Goal: Task Accomplishment & Management: Manage account settings

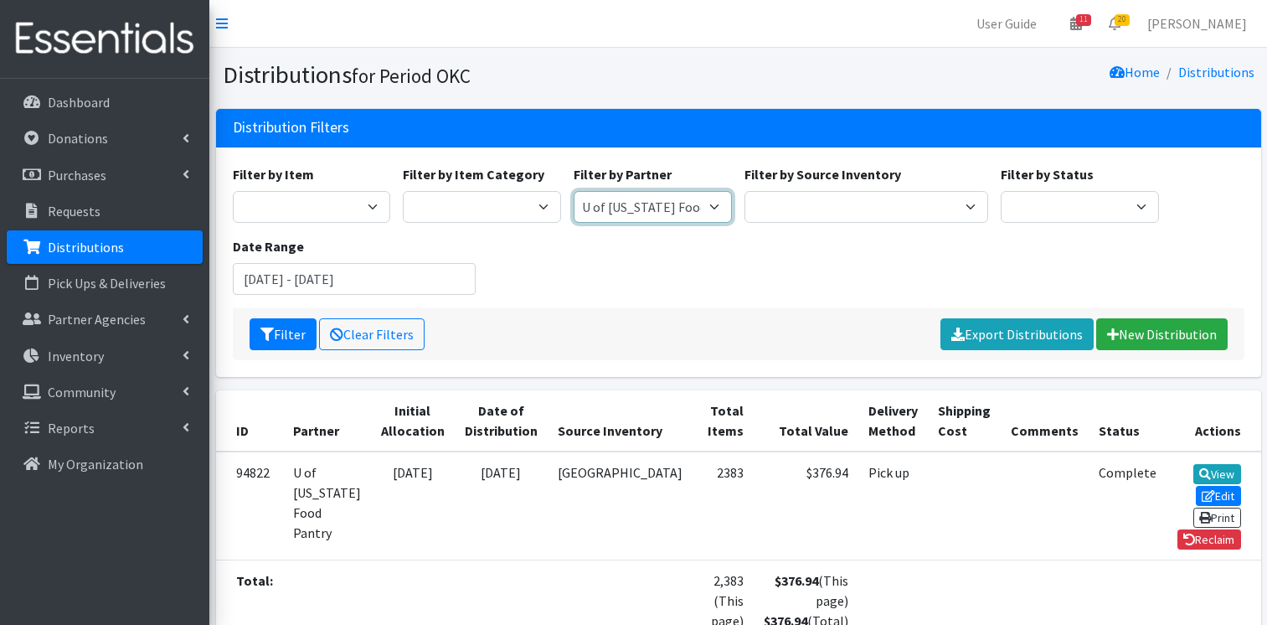
click at [713, 209] on select "ACTNow Health and Wellness Fair ASTEC Schools Bagz of luv Inc Bethesda CannaChu…" at bounding box center [652, 207] width 158 height 32
select select "3758"
click at [573, 191] on select "ACTNow Health and Wellness Fair ASTEC Schools Bagz of luv Inc Bethesda CannaChu…" at bounding box center [652, 207] width 158 height 32
click at [297, 323] on button "Filter" at bounding box center [282, 334] width 67 height 32
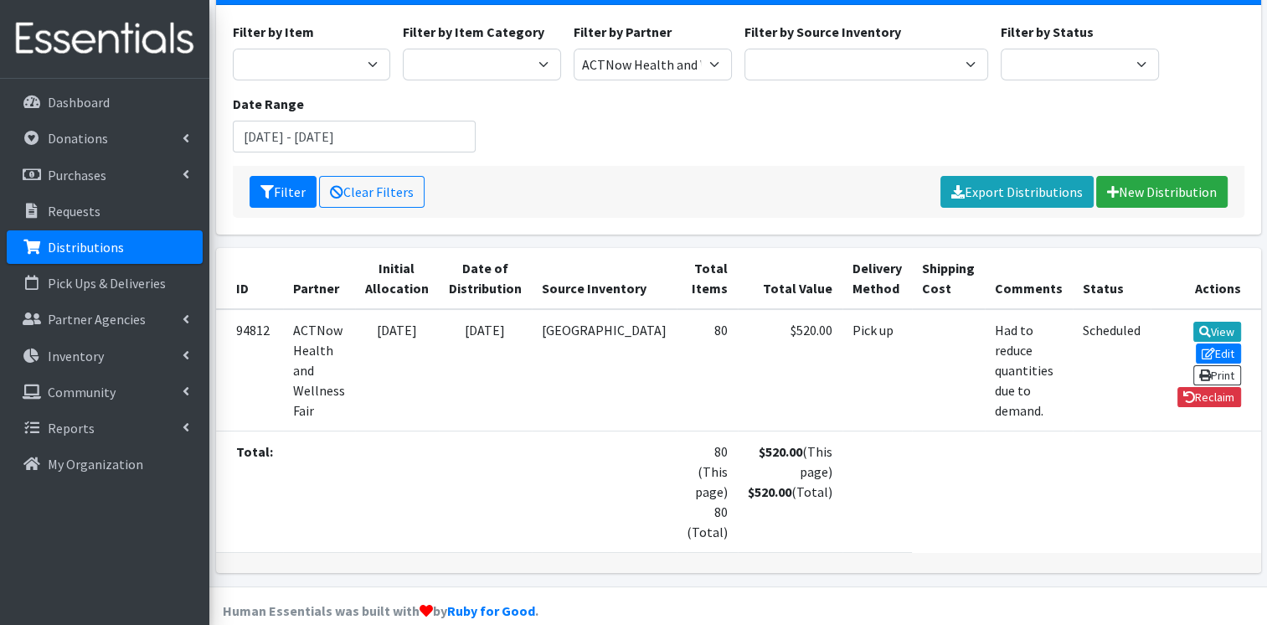
scroll to position [164, 0]
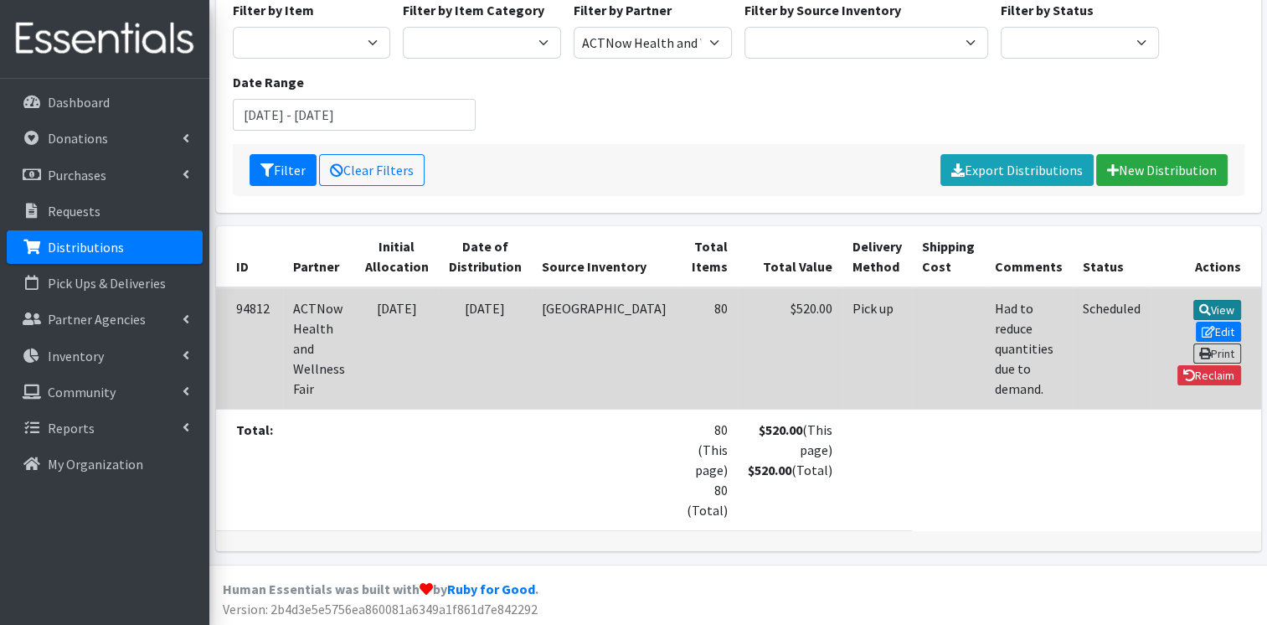
click at [1193, 310] on link "View" at bounding box center [1217, 310] width 48 height 20
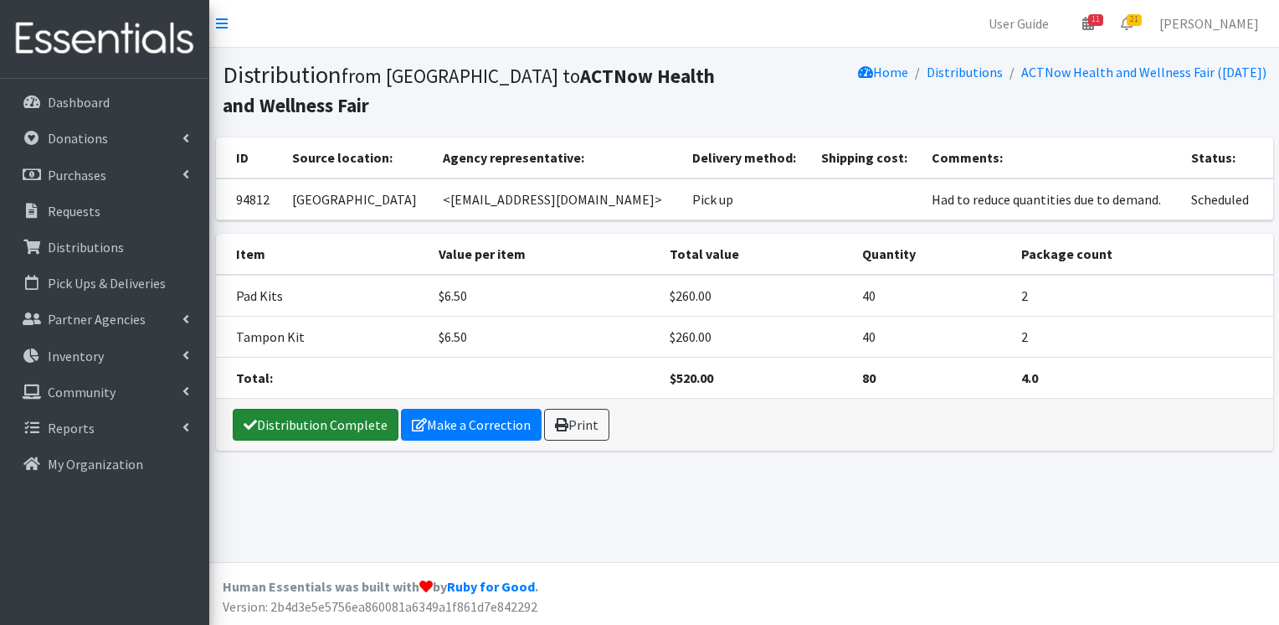
click at [301, 423] on link "Distribution Complete" at bounding box center [316, 425] width 166 height 32
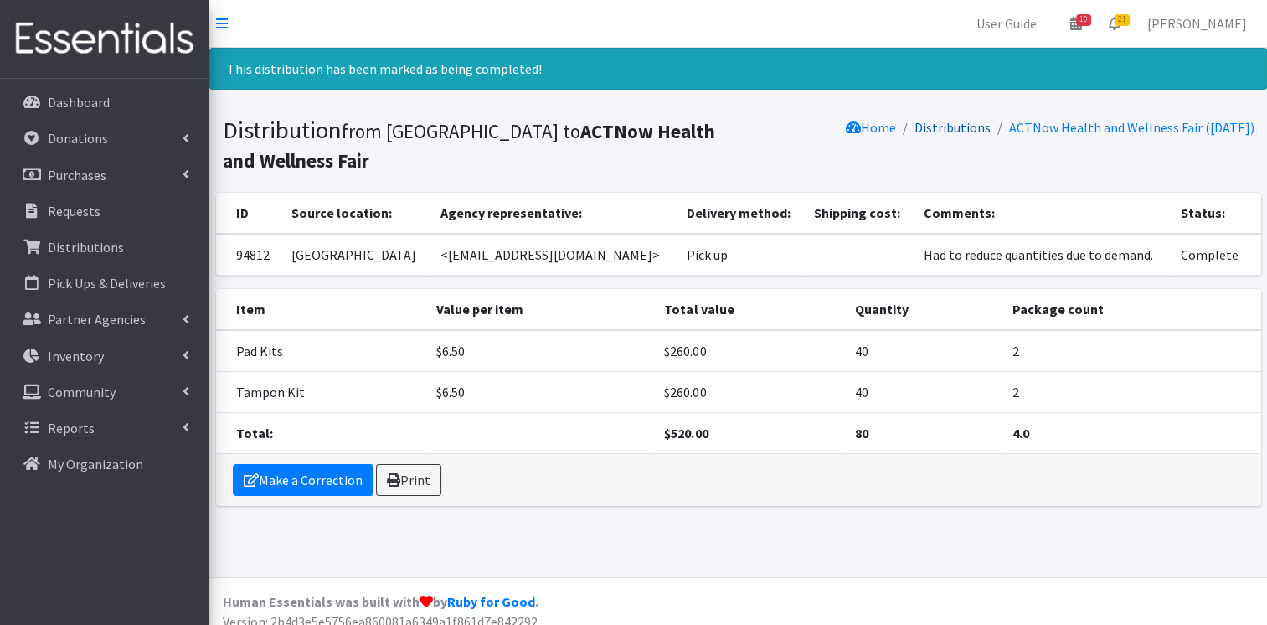
click at [944, 124] on link "Distributions" at bounding box center [952, 127] width 76 height 17
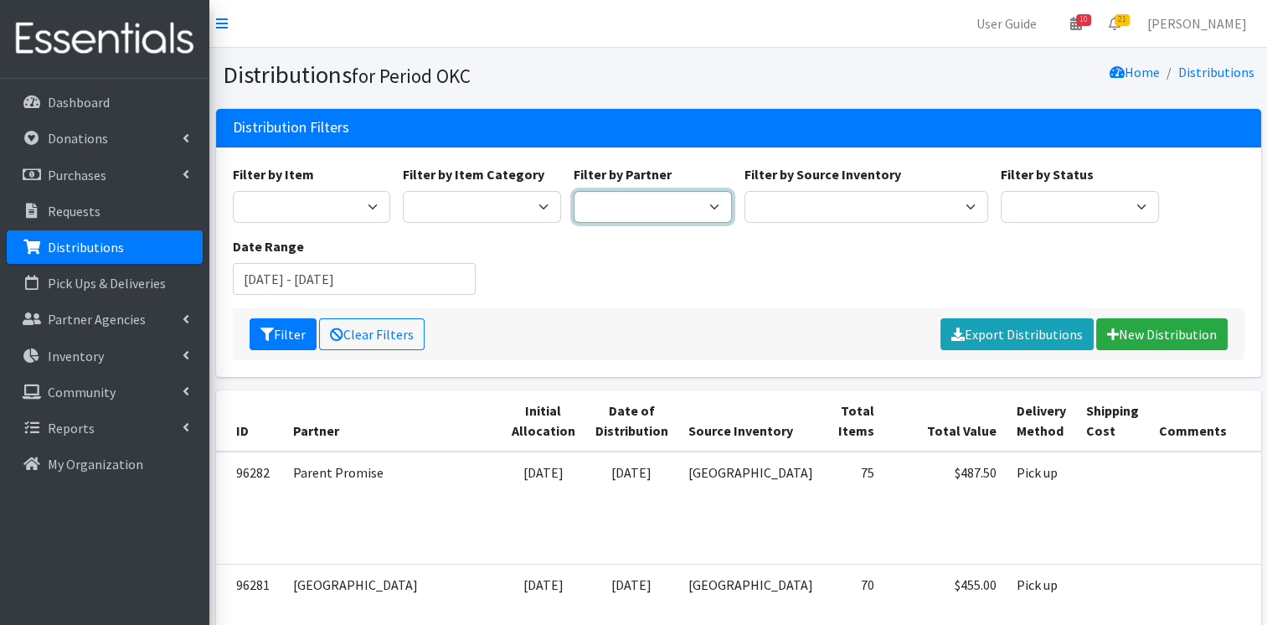
click at [710, 203] on select "ACTNow Health and Wellness Fair ASTEC Schools Bagz of luv Inc Bethesda CannaChu…" at bounding box center [652, 207] width 158 height 32
select select "5661"
click at [573, 191] on select "ACTNow Health and Wellness Fair ASTEC Schools Bagz of luv Inc Bethesda CannaChu…" at bounding box center [652, 207] width 158 height 32
click at [276, 337] on button "Filter" at bounding box center [282, 334] width 67 height 32
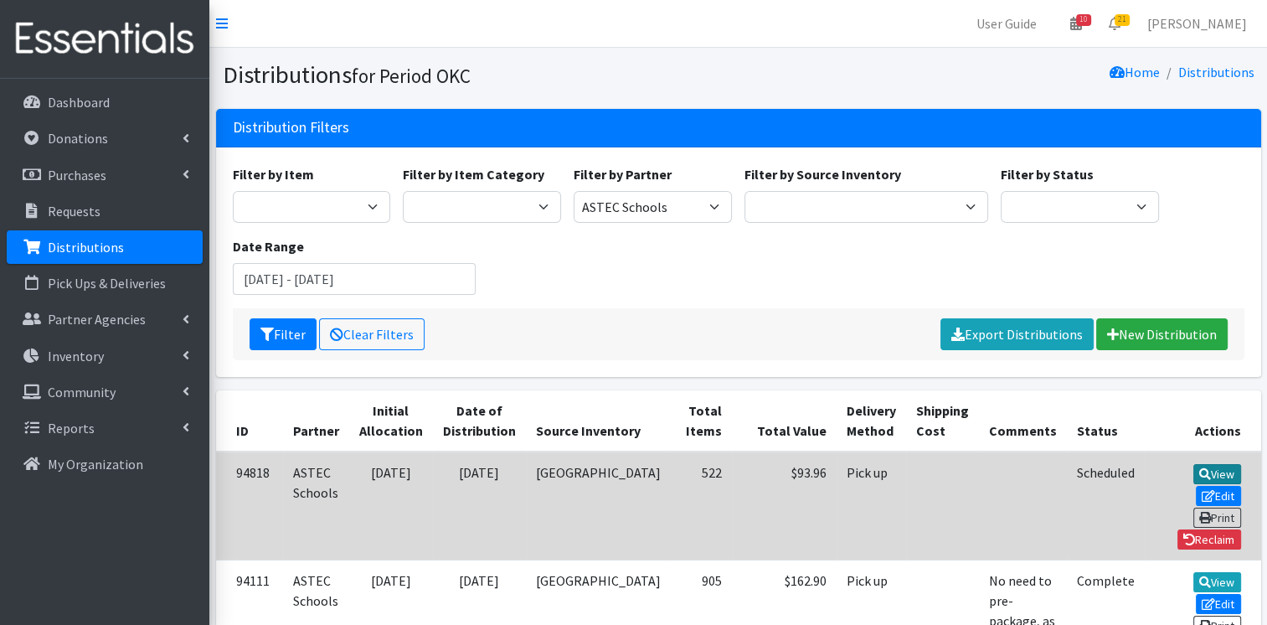
click at [1193, 476] on link "View" at bounding box center [1217, 474] width 48 height 20
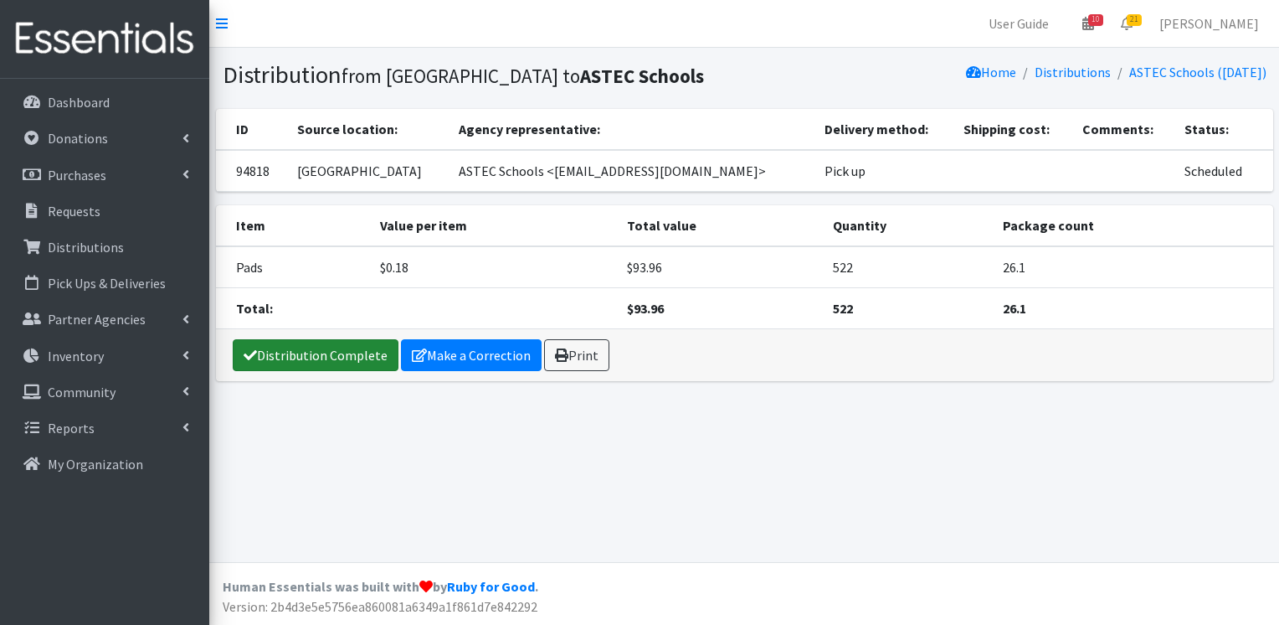
click at [295, 353] on link "Distribution Complete" at bounding box center [316, 355] width 166 height 32
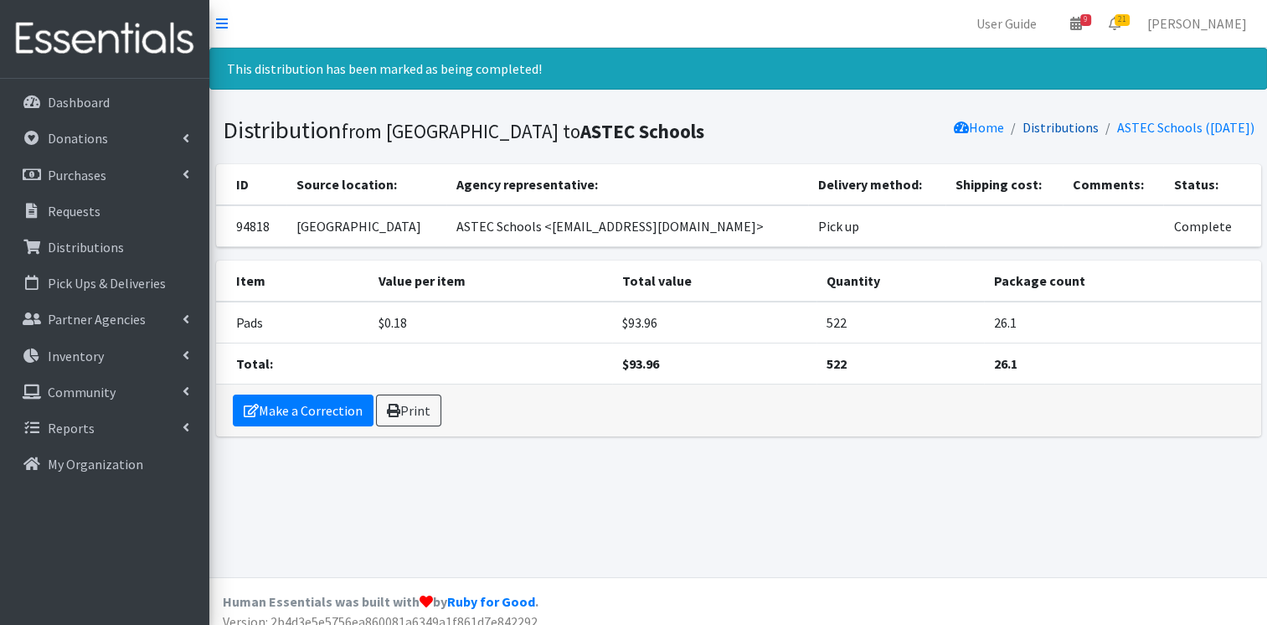
click at [1048, 121] on link "Distributions" at bounding box center [1060, 127] width 76 height 17
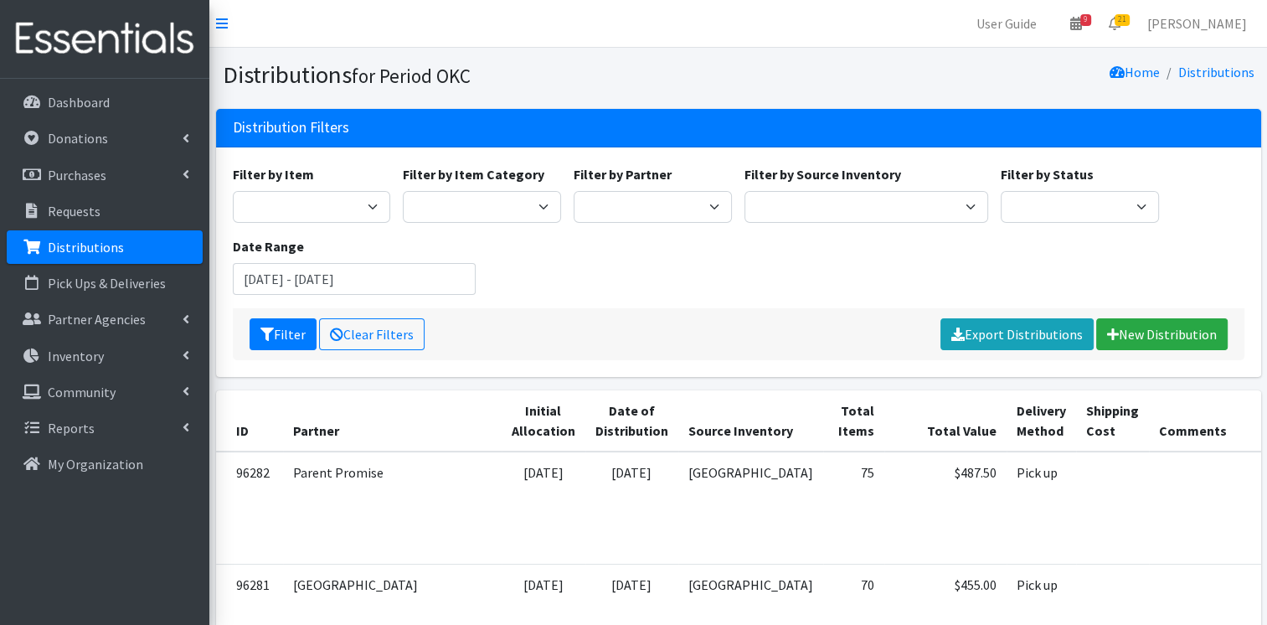
click at [585, 442] on th "Date of Distribution" at bounding box center [631, 420] width 93 height 61
click at [585, 418] on th "Date of Distribution" at bounding box center [631, 420] width 93 height 61
click at [501, 424] on th "Initial Allocation" at bounding box center [543, 420] width 84 height 61
click at [308, 430] on th "Partner" at bounding box center [392, 420] width 218 height 61
click at [239, 428] on th "ID" at bounding box center [249, 420] width 67 height 61
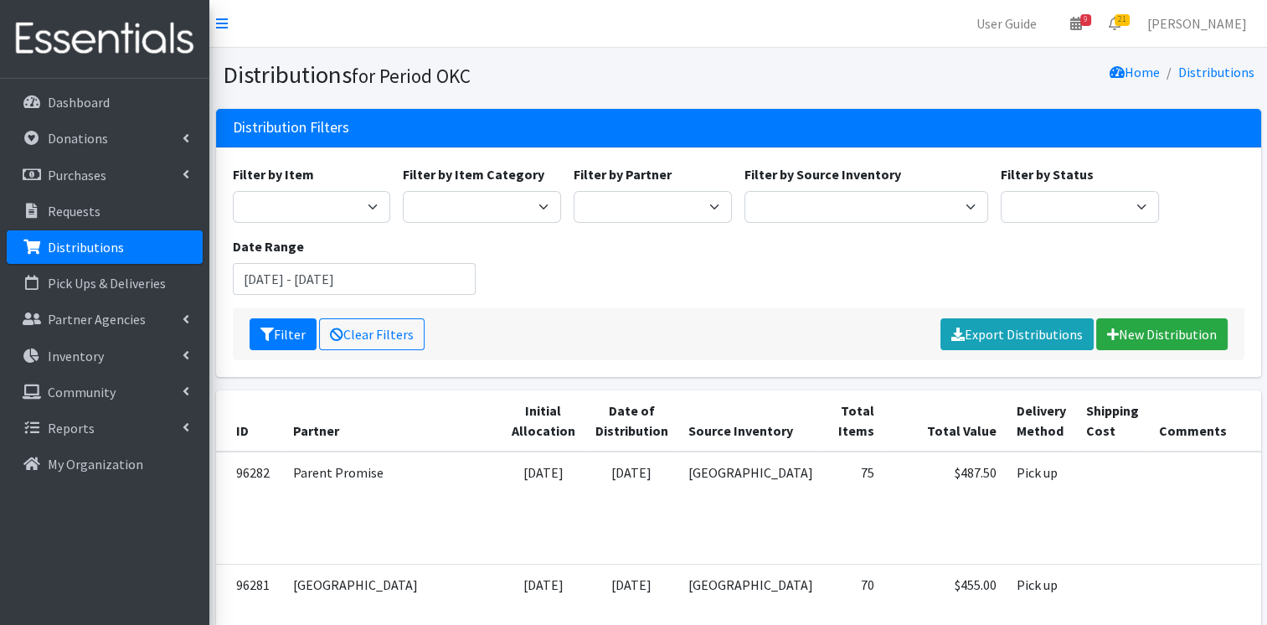
click at [585, 417] on th "Date of Distribution" at bounding box center [631, 420] width 93 height 61
click at [678, 430] on th "Source Inventory" at bounding box center [750, 420] width 145 height 61
click at [823, 424] on th "Total Items" at bounding box center [853, 420] width 61 height 61
click at [884, 424] on th "Total Value" at bounding box center [945, 420] width 122 height 61
click at [1006, 427] on th "Delivery Method" at bounding box center [1040, 420] width 69 height 61
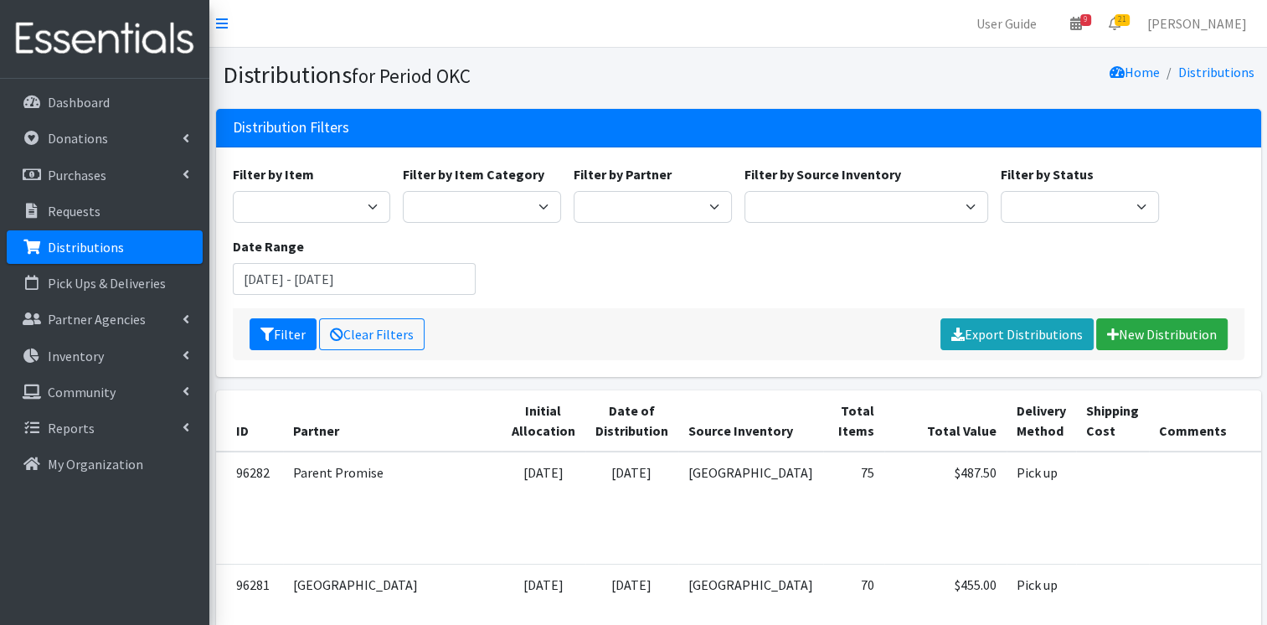
click at [1076, 414] on th "Shipping Cost" at bounding box center [1112, 420] width 73 height 61
click at [1149, 434] on th "Comments" at bounding box center [1223, 420] width 148 height 61
click at [695, 209] on select "ACTNow Health and Wellness Fair ASTEC Schools Bagz of luv Inc Bethesda CannaChu…" at bounding box center [652, 207] width 158 height 32
select select "5726"
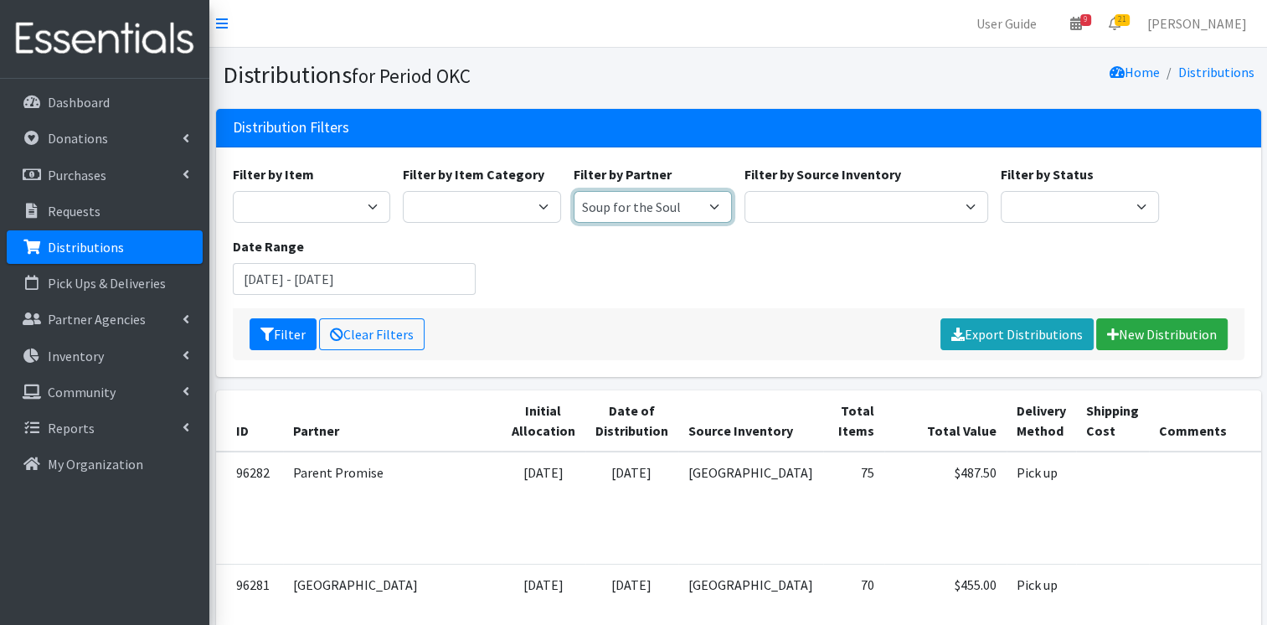
click at [573, 191] on select "ACTNow Health and Wellness Fair ASTEC Schools Bagz of luv Inc Bethesda CannaChu…" at bounding box center [652, 207] width 158 height 32
click at [275, 334] on button "Filter" at bounding box center [282, 334] width 67 height 32
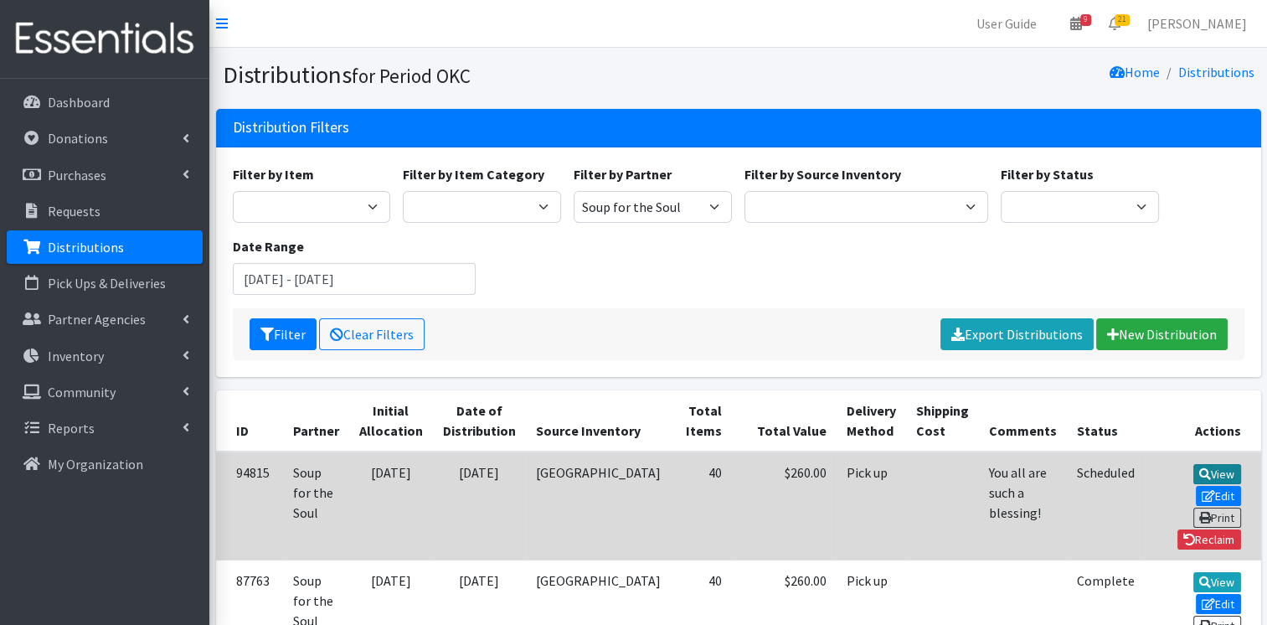
click at [1199, 470] on icon at bounding box center [1205, 474] width 12 height 12
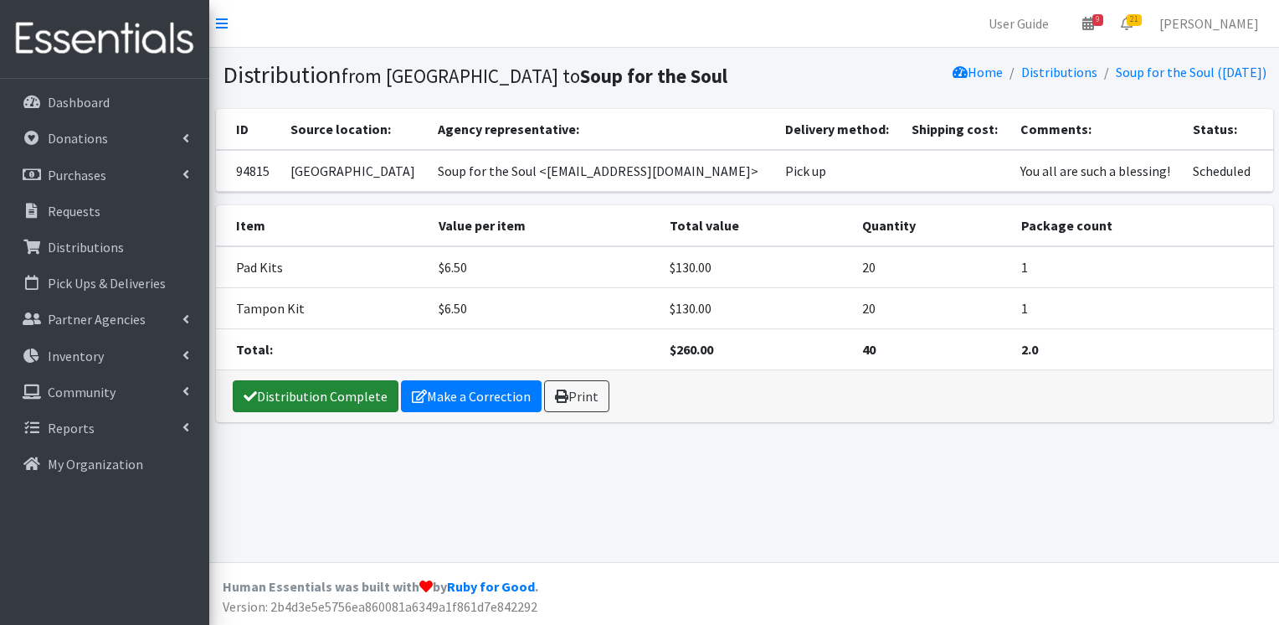
click at [323, 385] on link "Distribution Complete" at bounding box center [316, 396] width 166 height 32
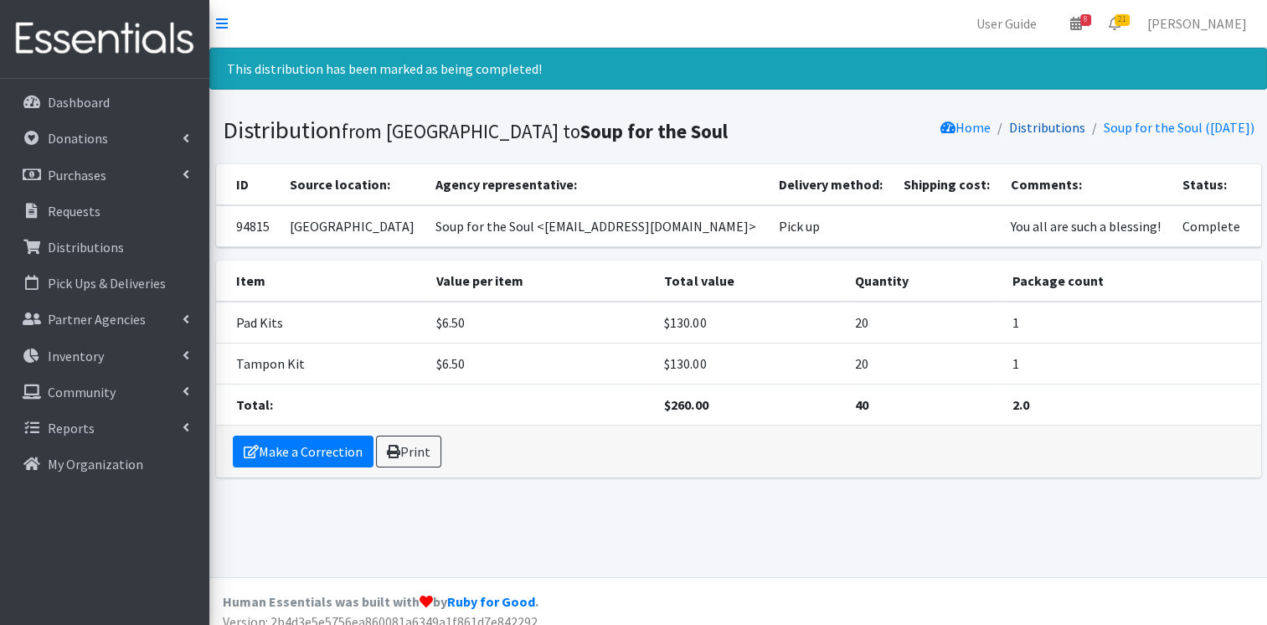
click at [1029, 131] on link "Distributions" at bounding box center [1047, 127] width 76 height 17
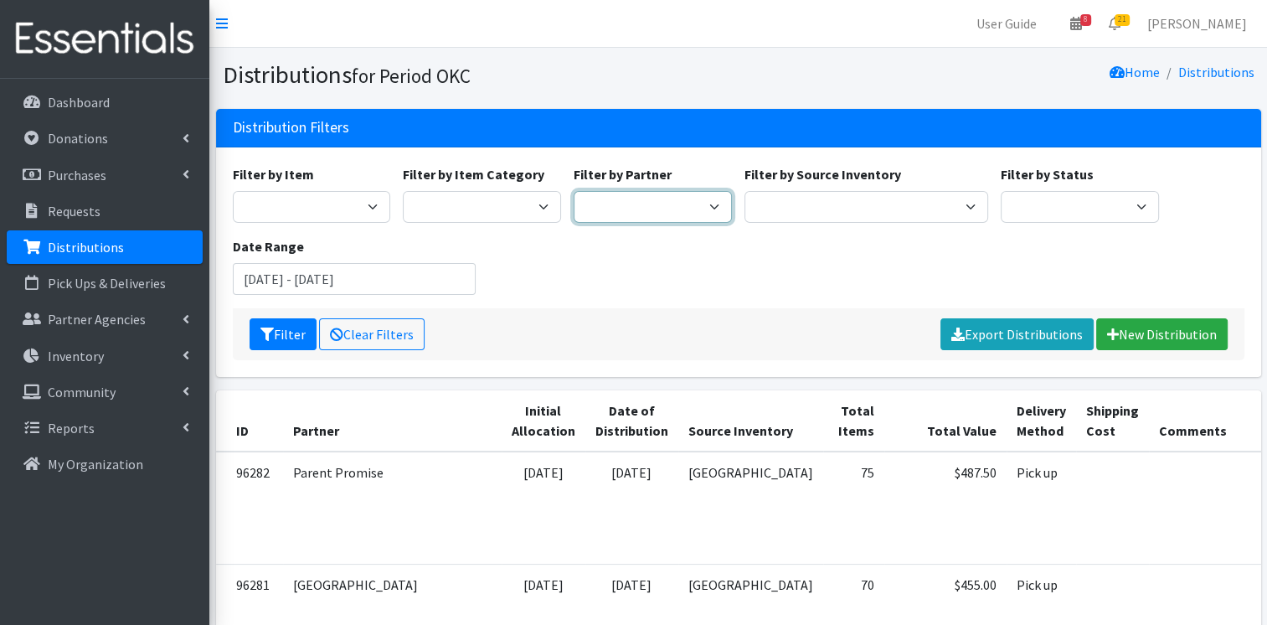
click at [674, 206] on select "ACTNow Health and Wellness Fair ASTEC Schools Bagz of luv Inc Bethesda CannaChu…" at bounding box center [652, 207] width 158 height 32
select select "3972"
click at [573, 191] on select "ACTNow Health and Wellness Fair ASTEC Schools Bagz of luv Inc Bethesda CannaChu…" at bounding box center [652, 207] width 158 height 32
click at [282, 333] on button "Filter" at bounding box center [282, 334] width 67 height 32
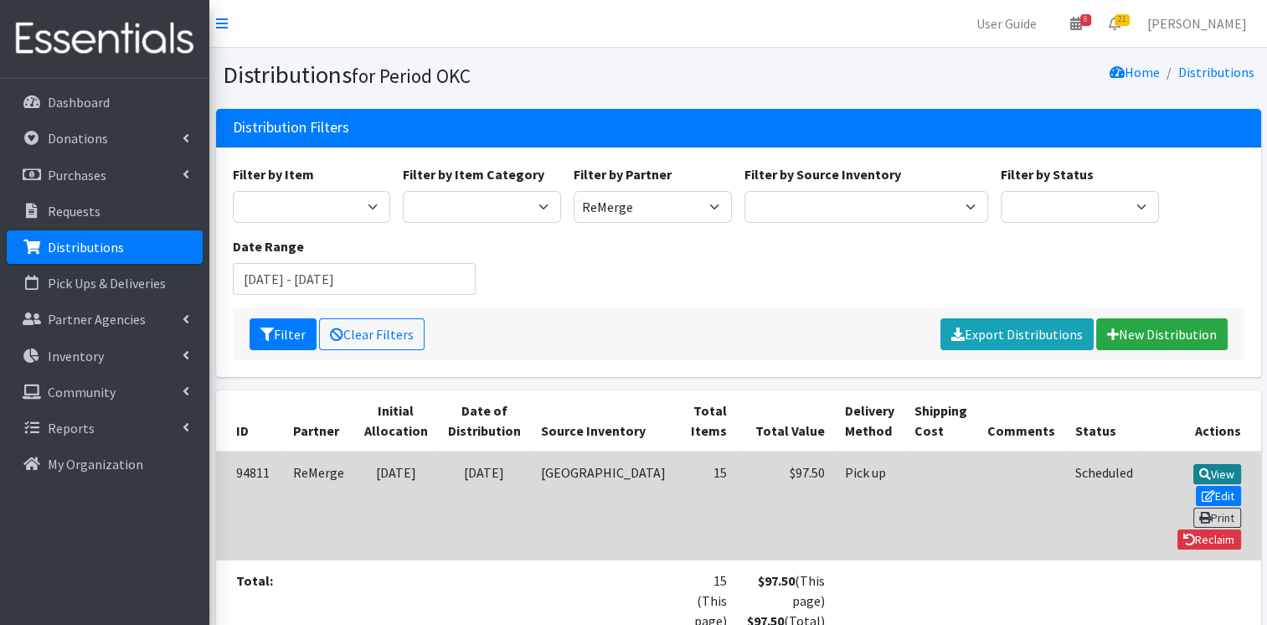
click at [1193, 474] on link "View" at bounding box center [1217, 474] width 48 height 20
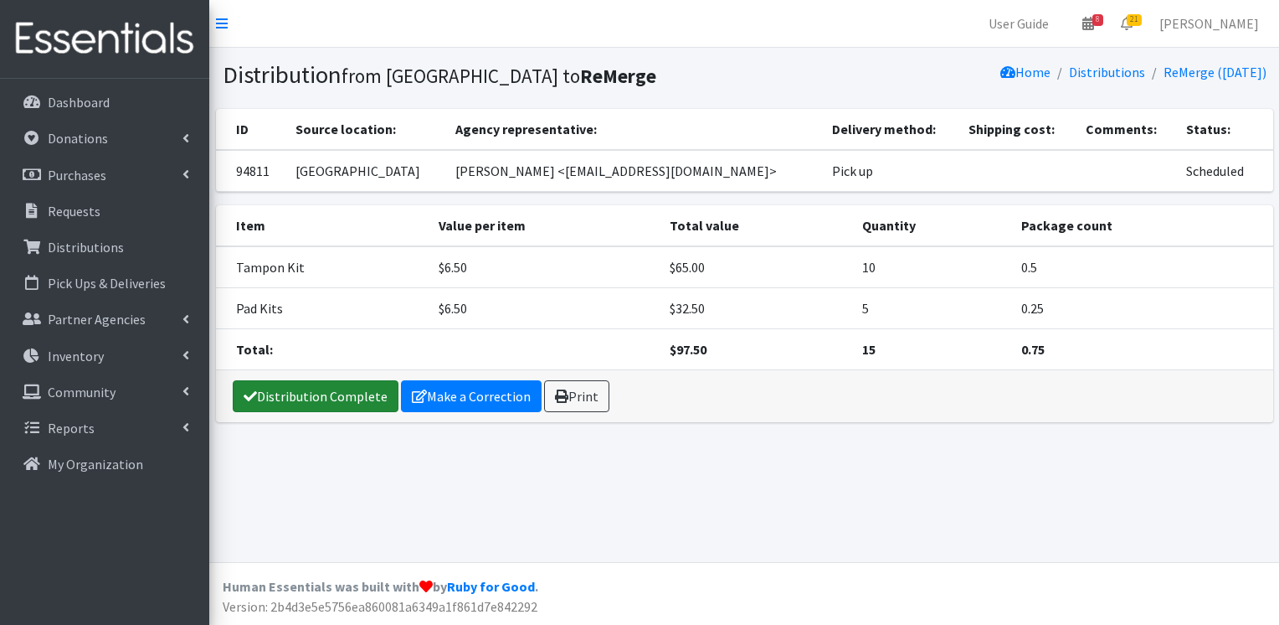
click at [295, 390] on link "Distribution Complete" at bounding box center [316, 396] width 166 height 32
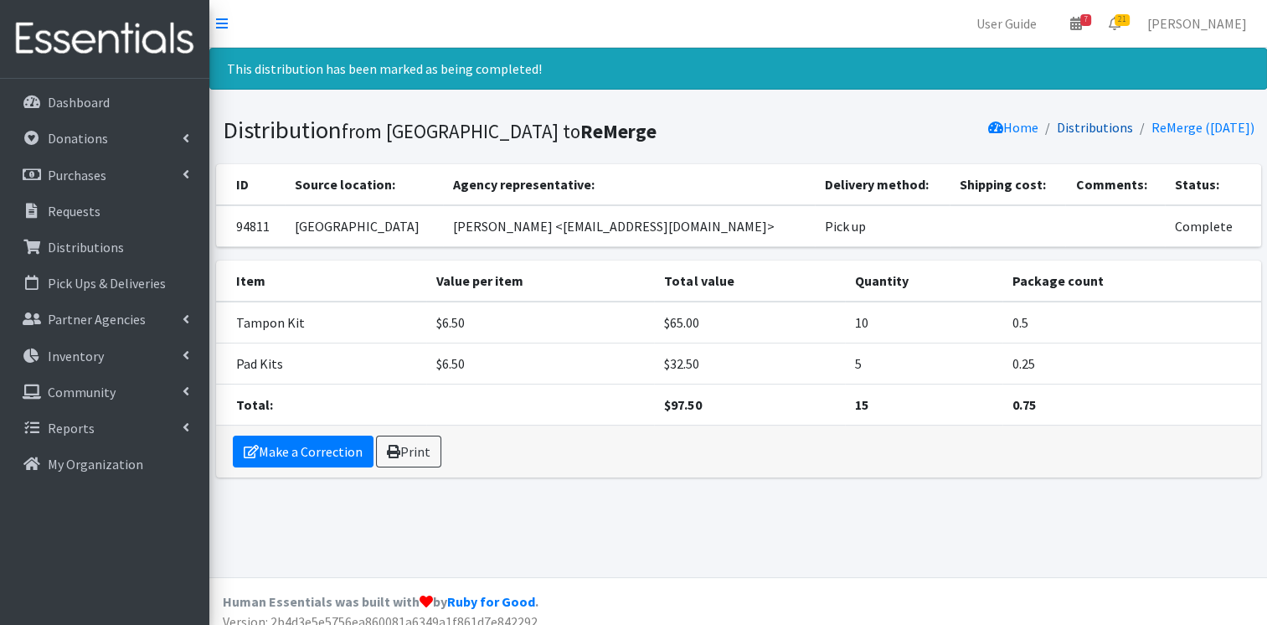
click at [1076, 129] on link "Distributions" at bounding box center [1094, 127] width 76 height 17
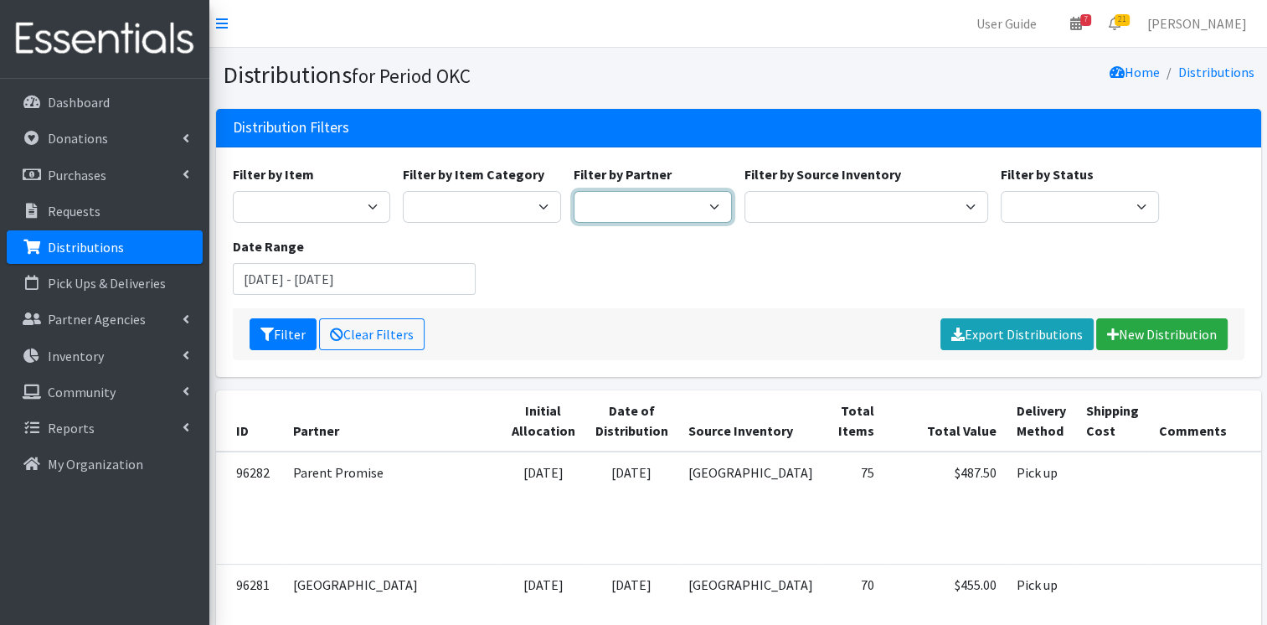
click at [683, 207] on select "ACTNow Health and Wellness Fair ASTEC Schools Bagz of luv Inc Bethesda CannaChu…" at bounding box center [652, 207] width 158 height 32
select select "5479"
click at [573, 191] on select "ACTNow Health and Wellness Fair ASTEC Schools Bagz of luv Inc Bethesda CannaChu…" at bounding box center [652, 207] width 158 height 32
click at [290, 324] on button "Filter" at bounding box center [282, 334] width 67 height 32
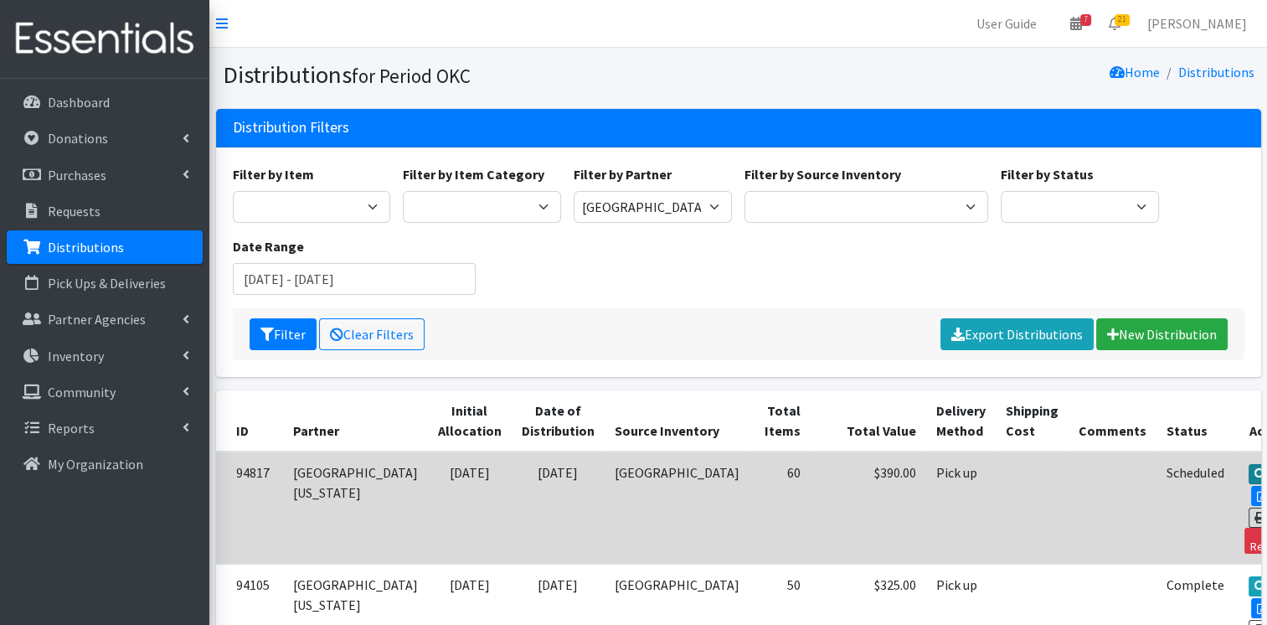
click at [1248, 470] on link "View" at bounding box center [1272, 474] width 48 height 20
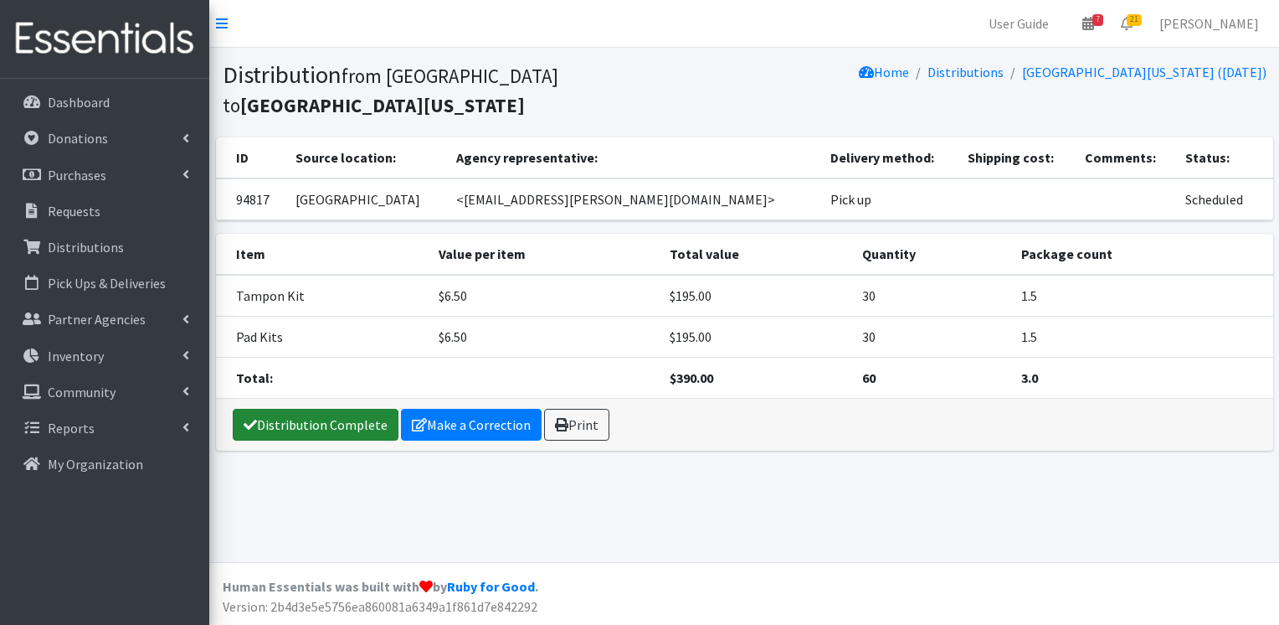
click at [332, 428] on link "Distribution Complete" at bounding box center [316, 425] width 166 height 32
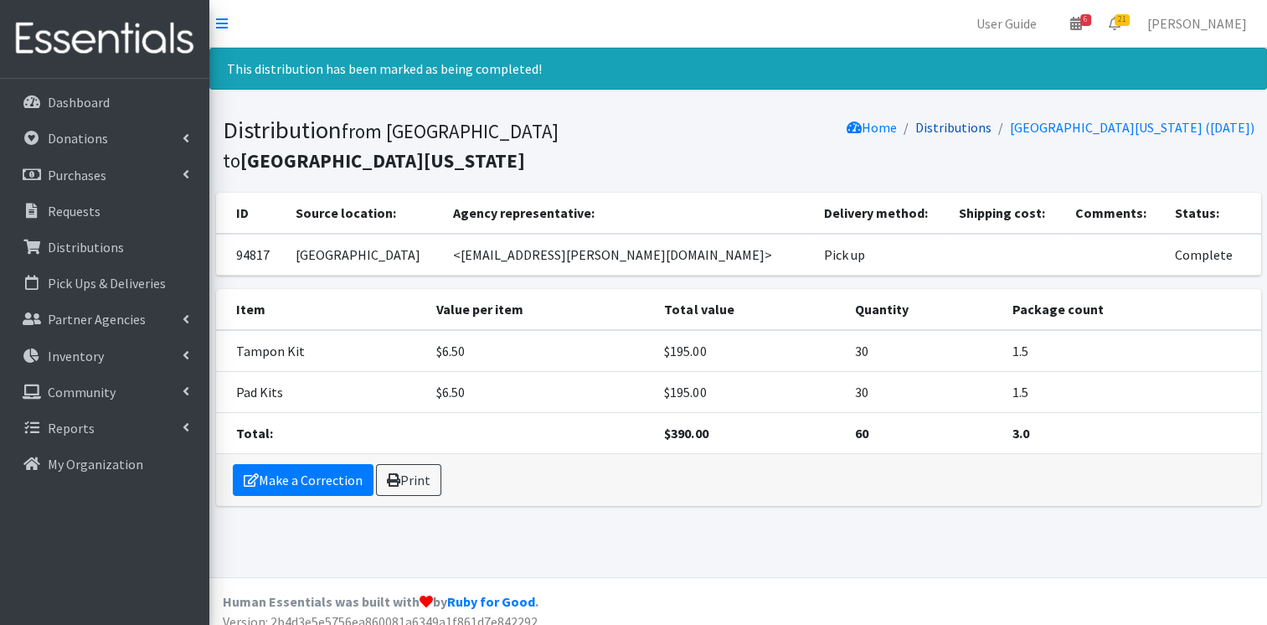
click at [915, 124] on link "Distributions" at bounding box center [953, 127] width 76 height 17
